Goal: Book appointment/travel/reservation

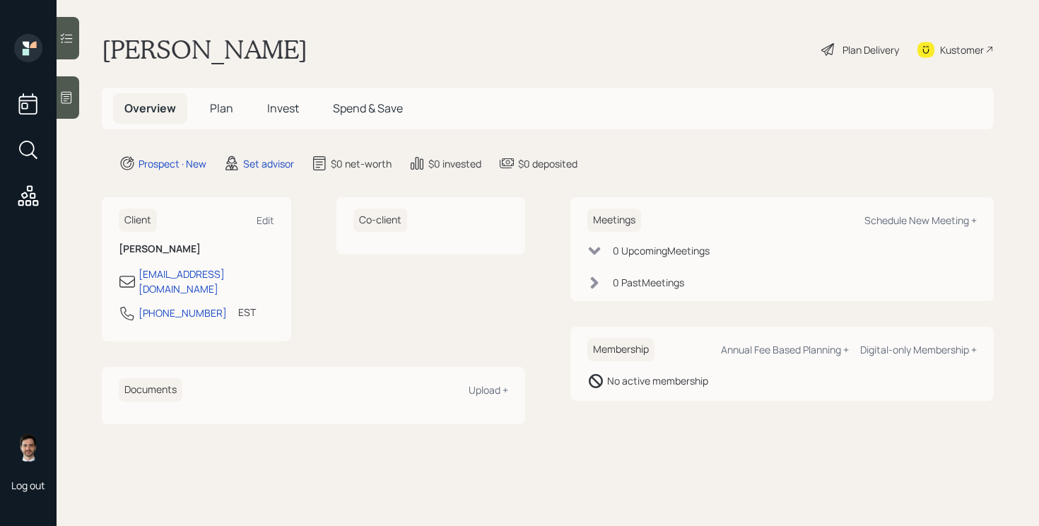
click at [943, 227] on div "Meetings Schedule New Meeting +" at bounding box center [781, 219] width 389 height 23
click at [936, 222] on div "Schedule New Meeting +" at bounding box center [920, 219] width 112 height 13
select select "round-[PERSON_NAME]"
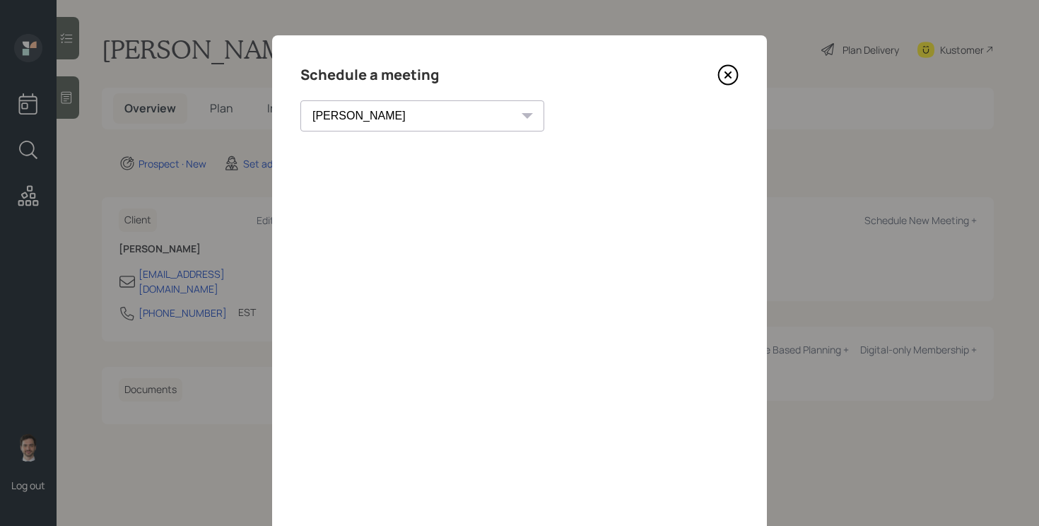
click at [721, 77] on icon at bounding box center [727, 74] width 21 height 21
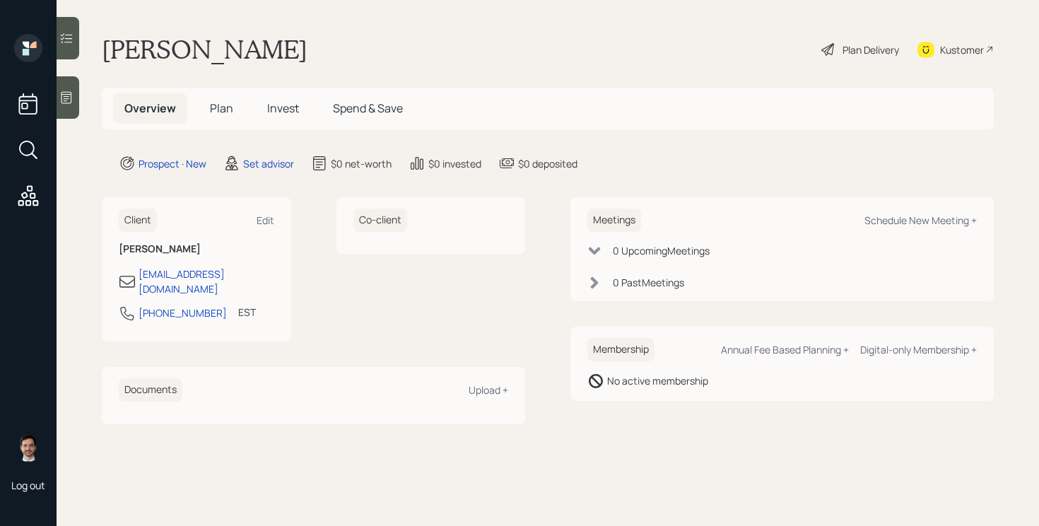
click at [941, 234] on div "Meetings Schedule New Meeting + 0 Upcoming Meeting s 0 Past Meeting s" at bounding box center [781, 249] width 423 height 104
click at [941, 220] on div "Schedule New Meeting +" at bounding box center [920, 219] width 112 height 13
select select "round-[PERSON_NAME]"
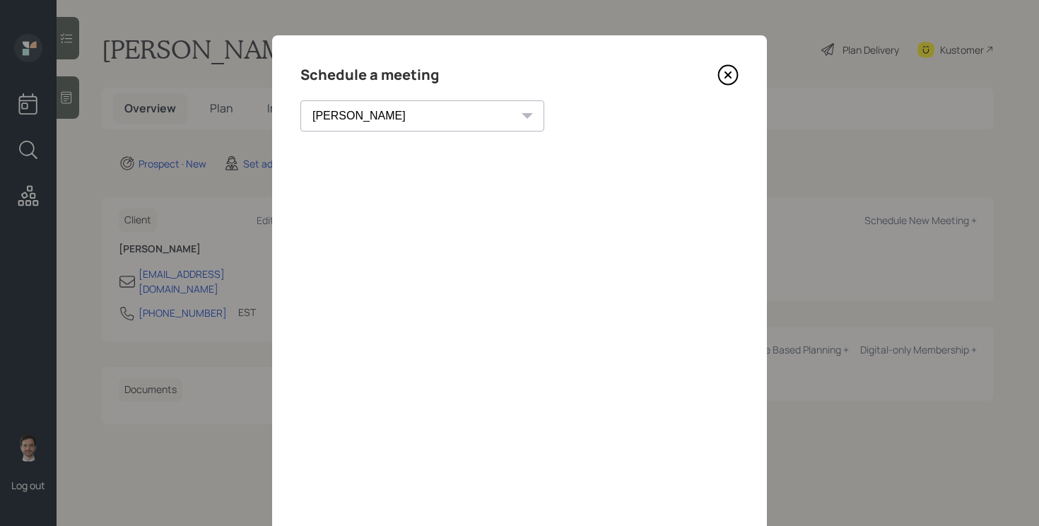
click at [725, 76] on icon at bounding box center [728, 75] width 6 height 6
